Goal: Task Accomplishment & Management: Use online tool/utility

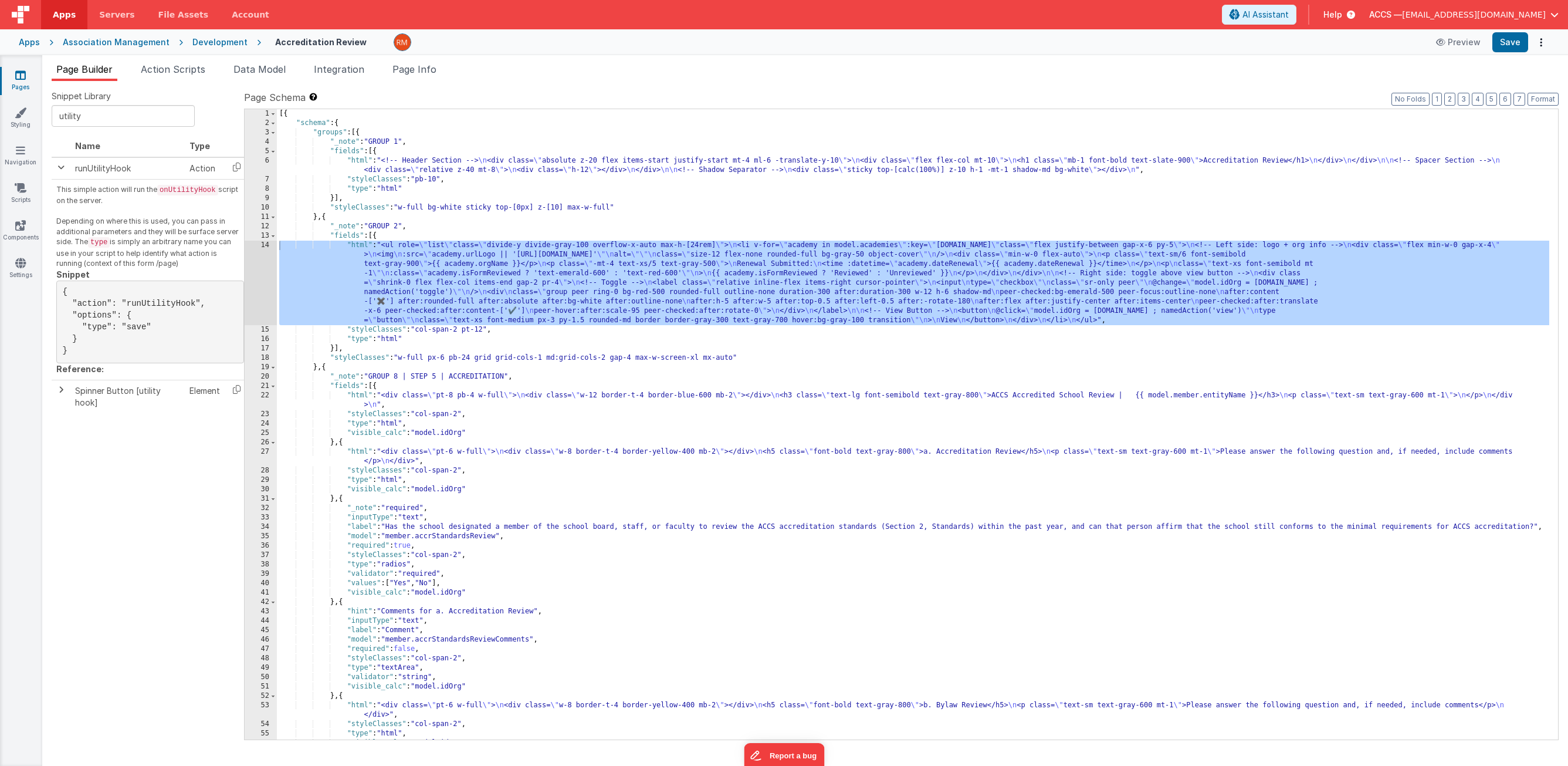
click at [95, 46] on div "Association Management" at bounding box center [116, 43] width 107 height 12
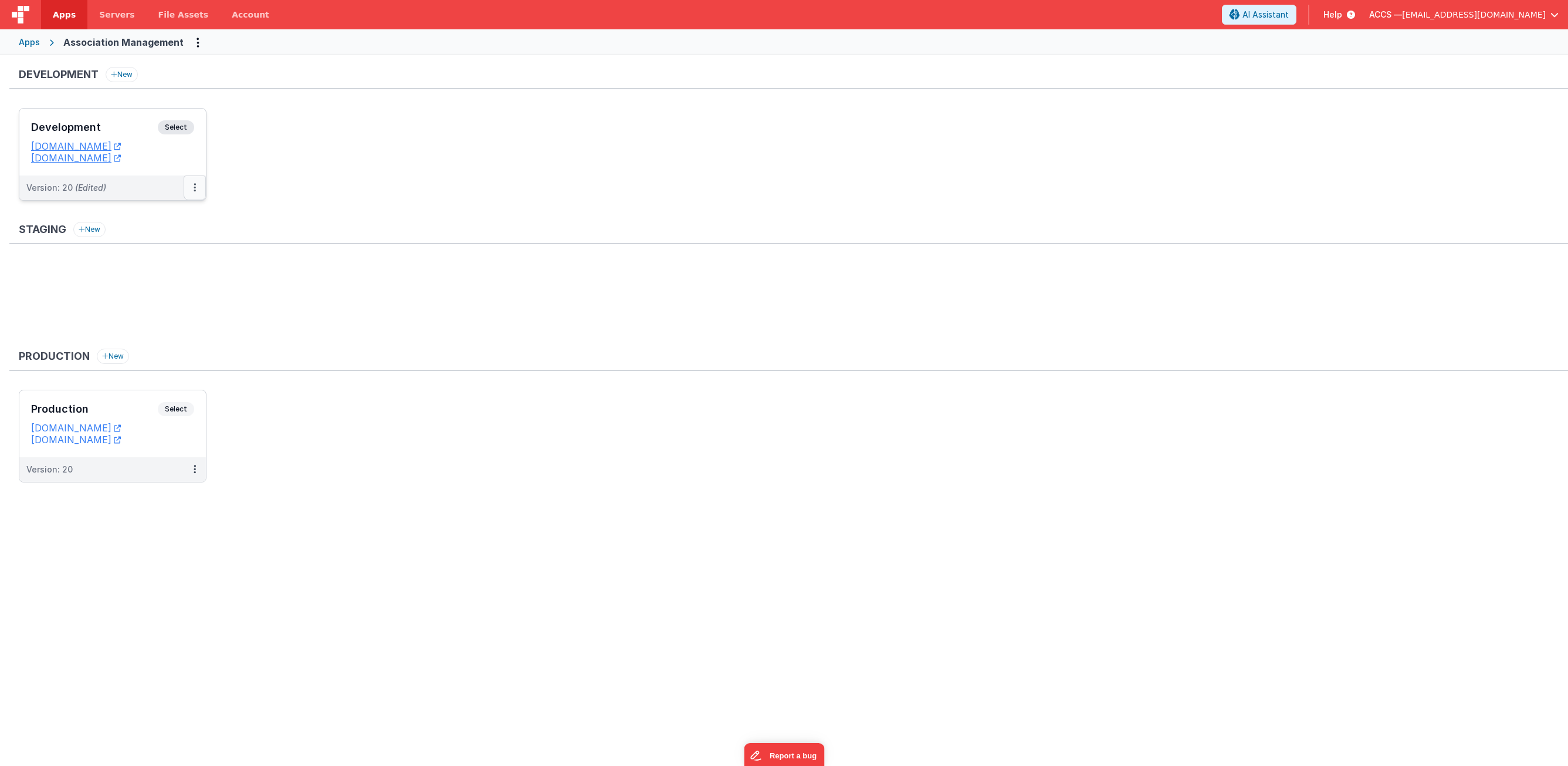
click at [194, 188] on icon at bounding box center [195, 187] width 2 height 1
click at [170, 264] on link "Deploy..." at bounding box center [154, 257] width 103 height 21
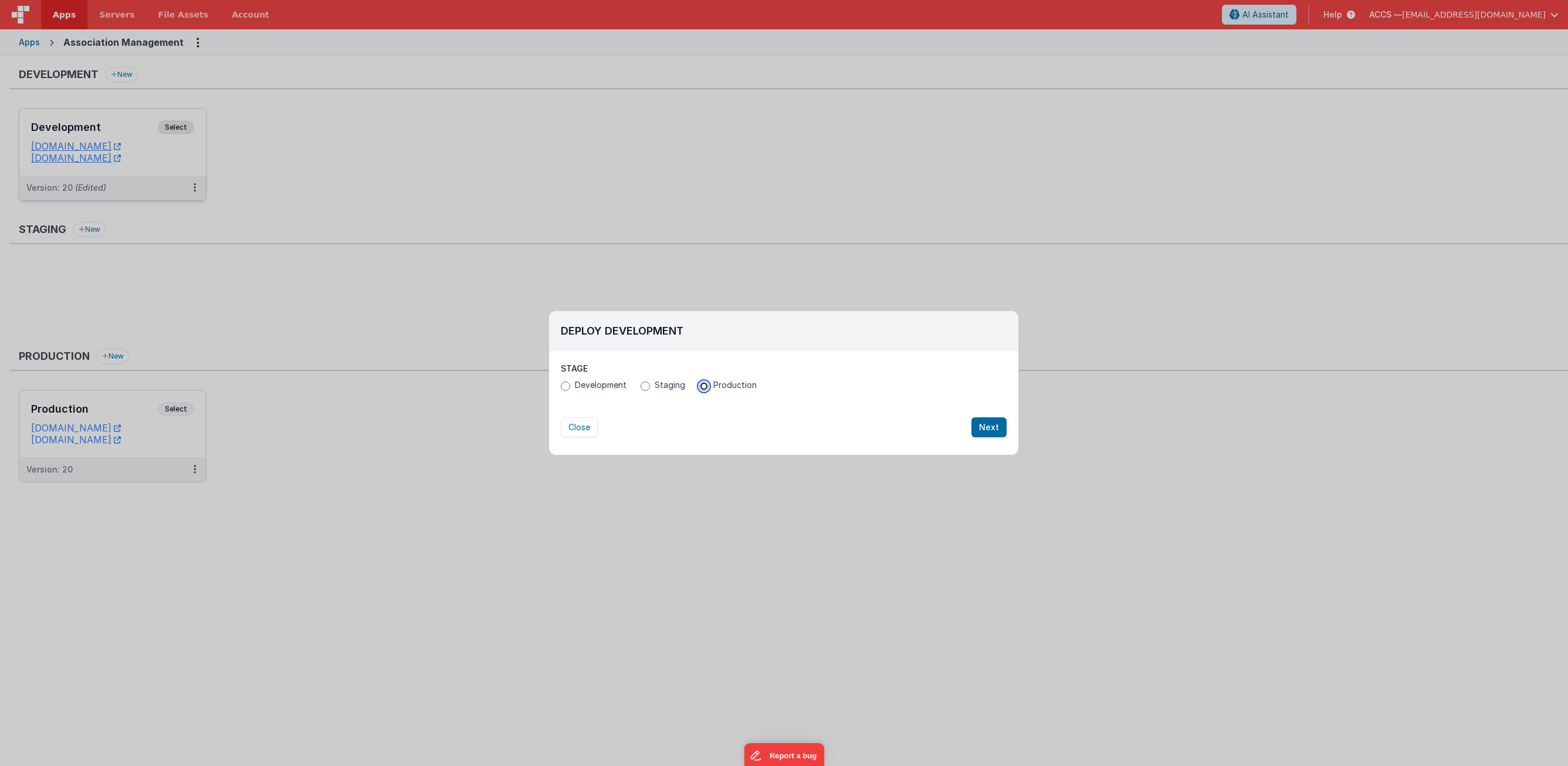
click at [704, 386] on input "Production" at bounding box center [704, 386] width 10 height 10
radio input "true"
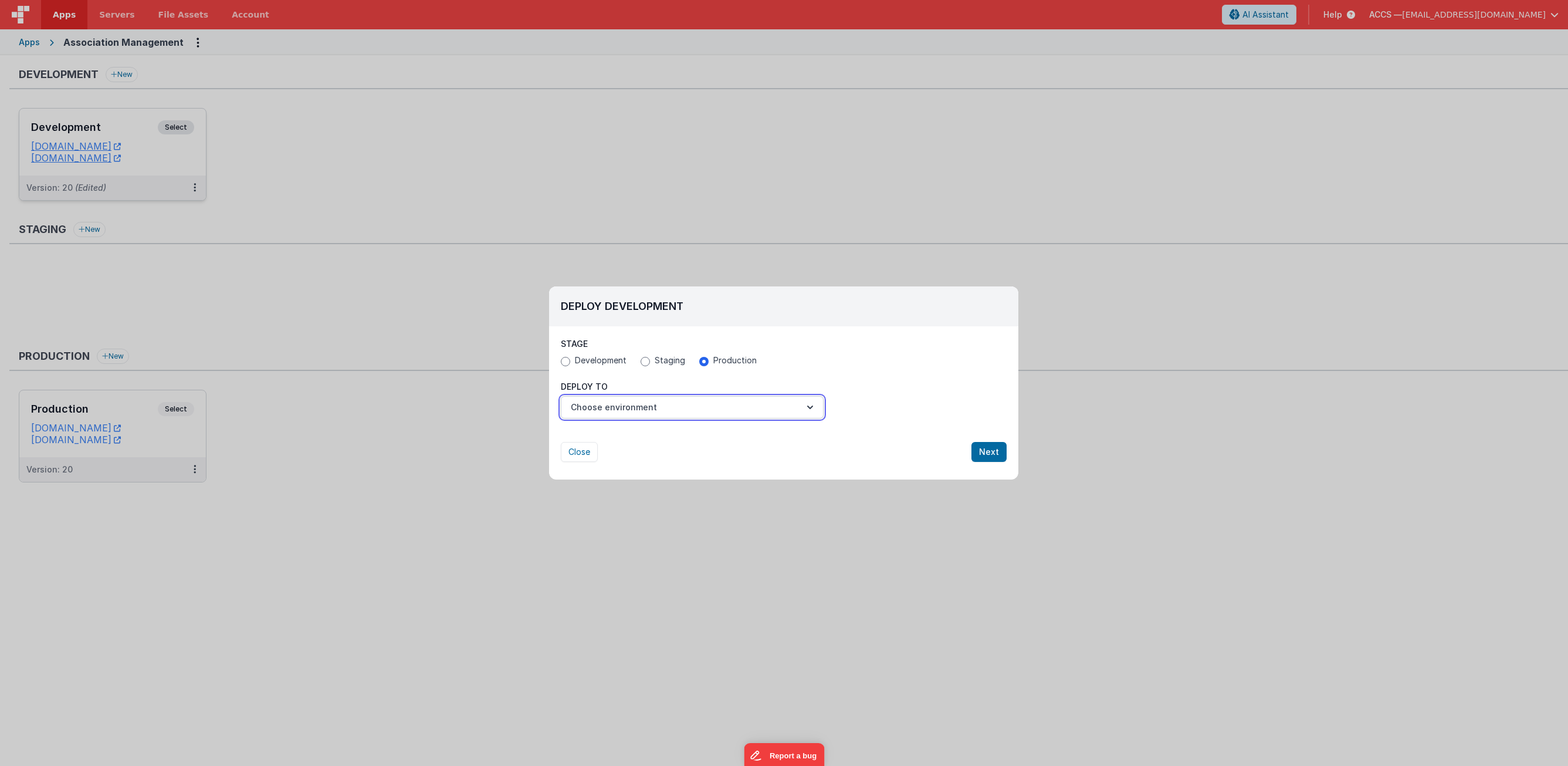
click at [757, 401] on button "Choose environment" at bounding box center [691, 406] width 263 height 22
click at [739, 439] on link "Production" at bounding box center [691, 436] width 263 height 21
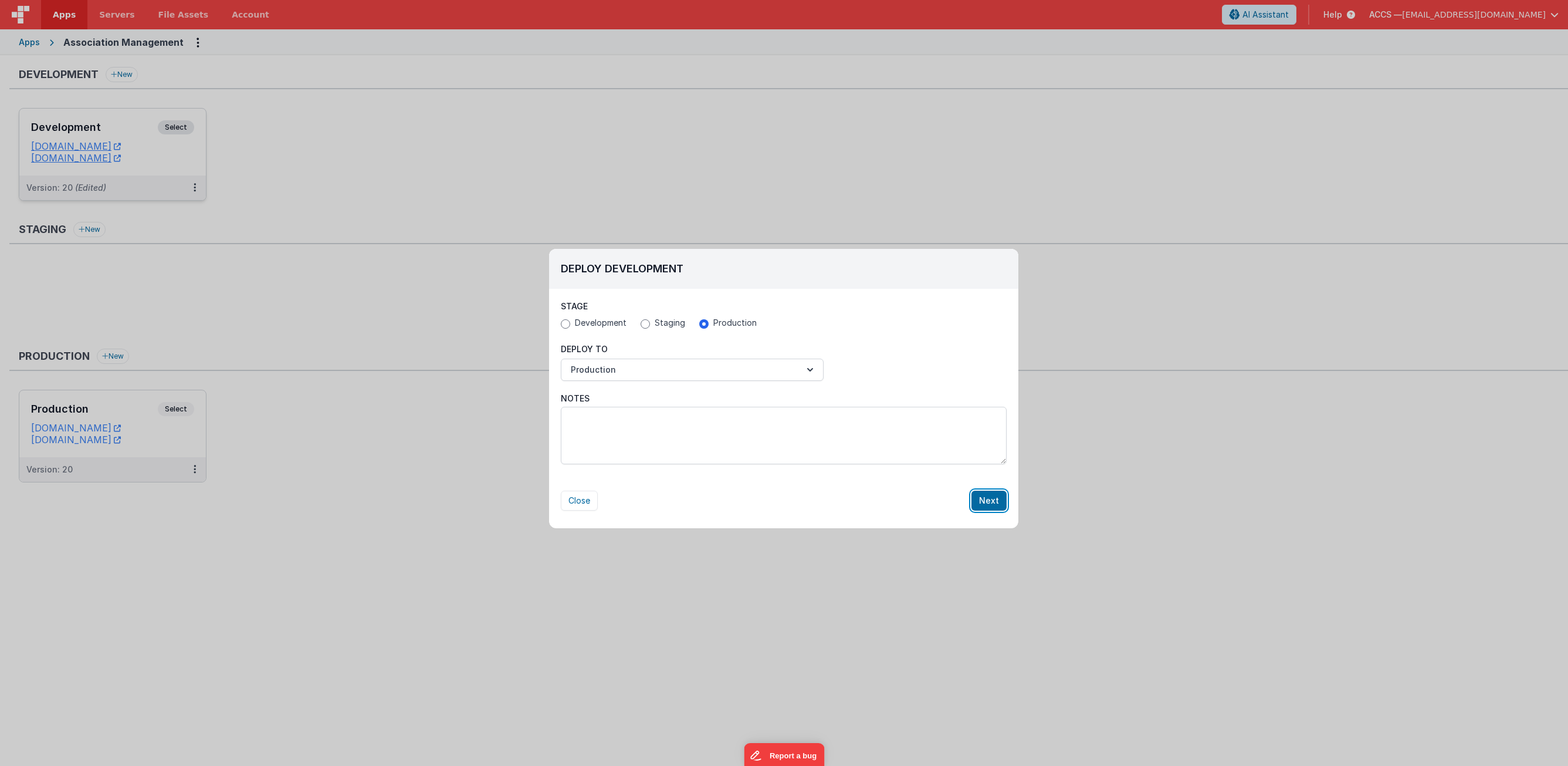
click at [1001, 498] on button "Next" at bounding box center [989, 500] width 35 height 20
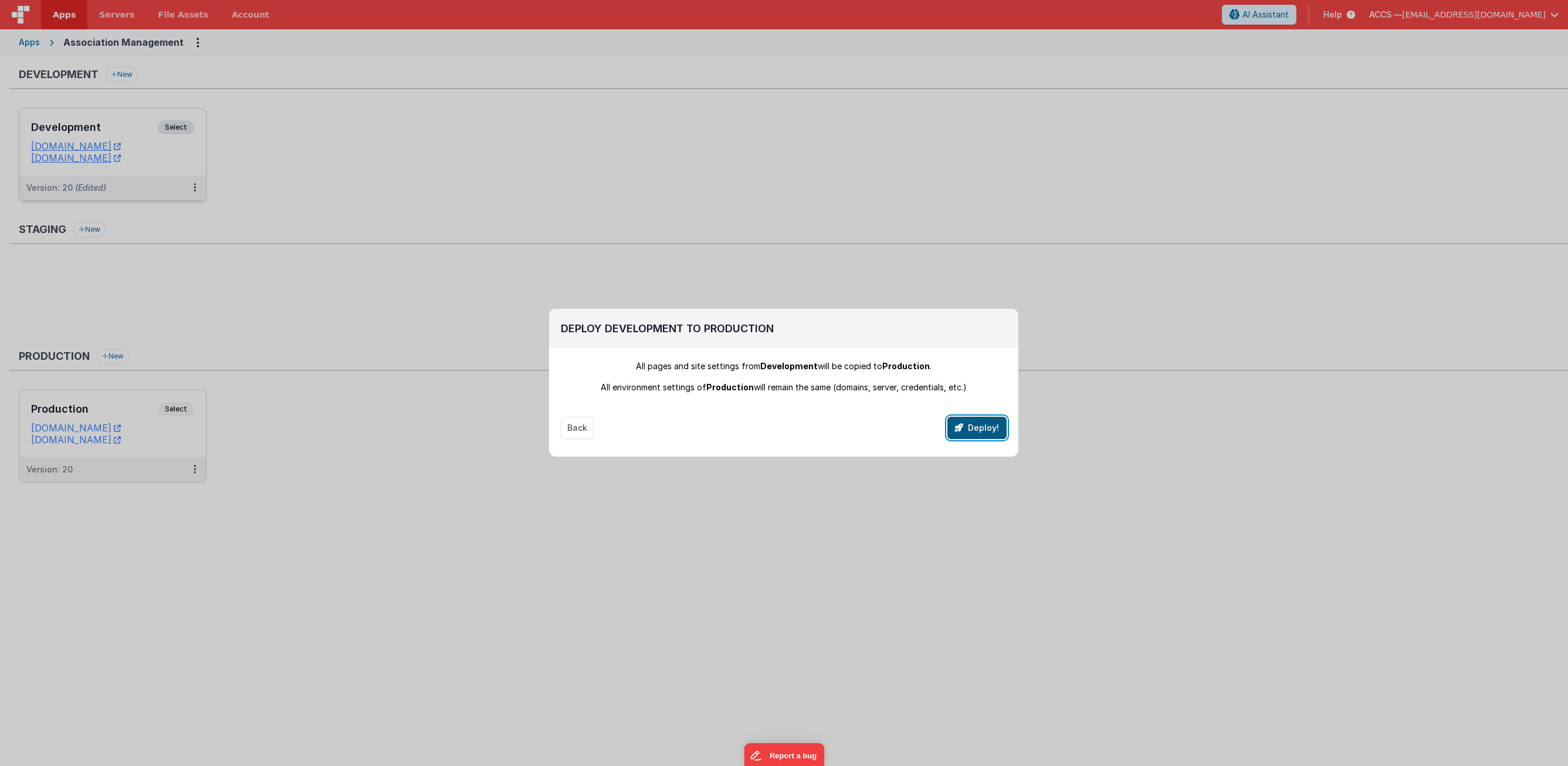
click at [963, 431] on icon "button" at bounding box center [959, 428] width 8 height 8
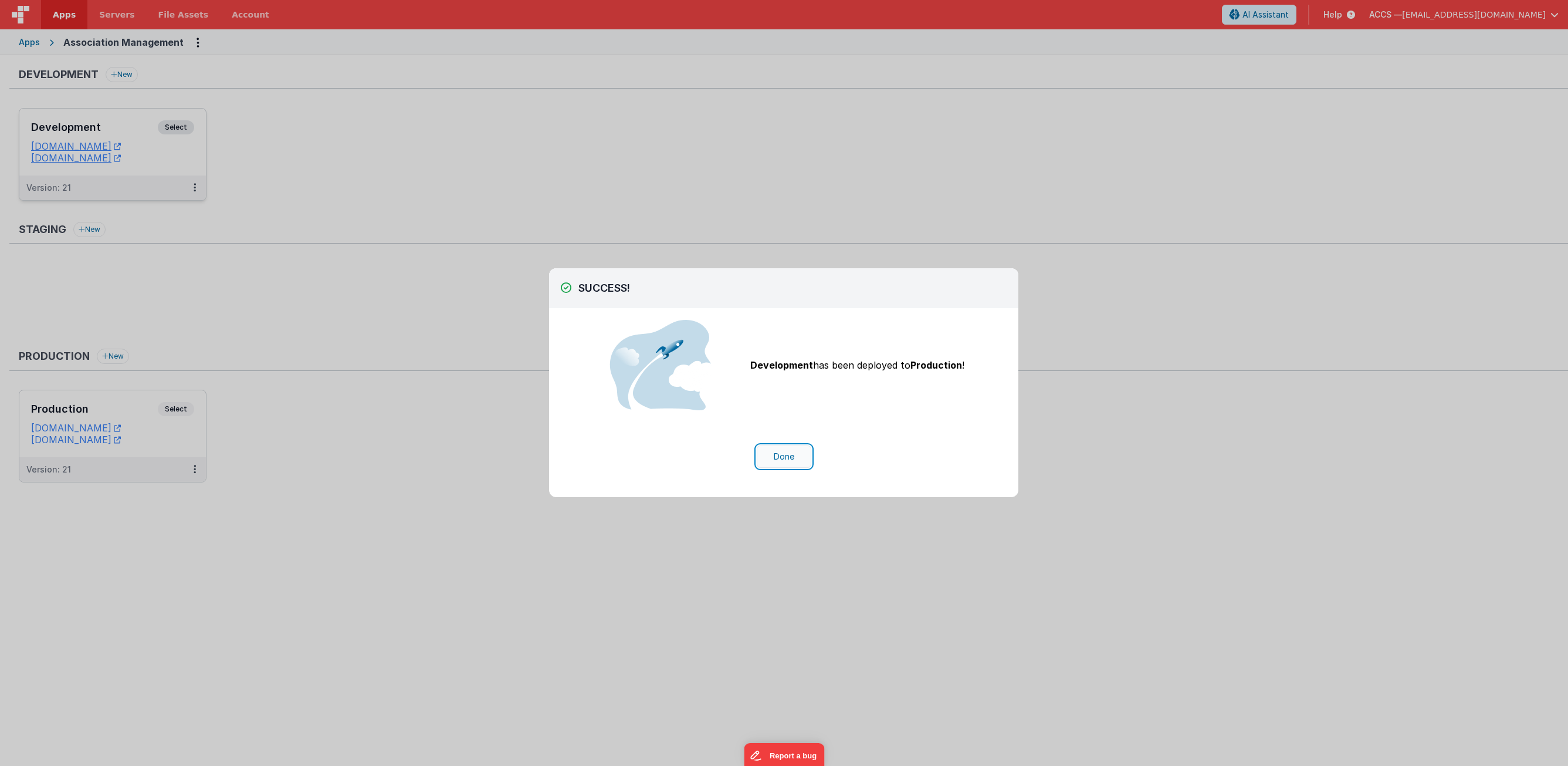
click at [790, 457] on button "Done" at bounding box center [784, 456] width 54 height 22
